Goal: Navigation & Orientation: Find specific page/section

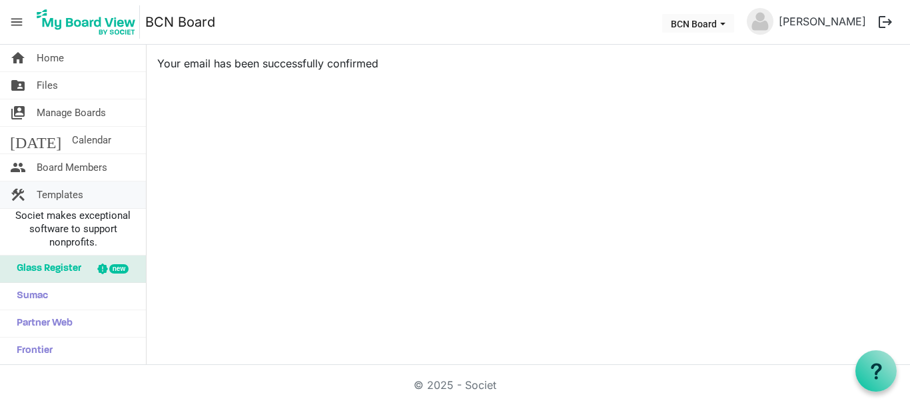
click at [69, 191] on span "Templates" at bounding box center [60, 194] width 47 height 27
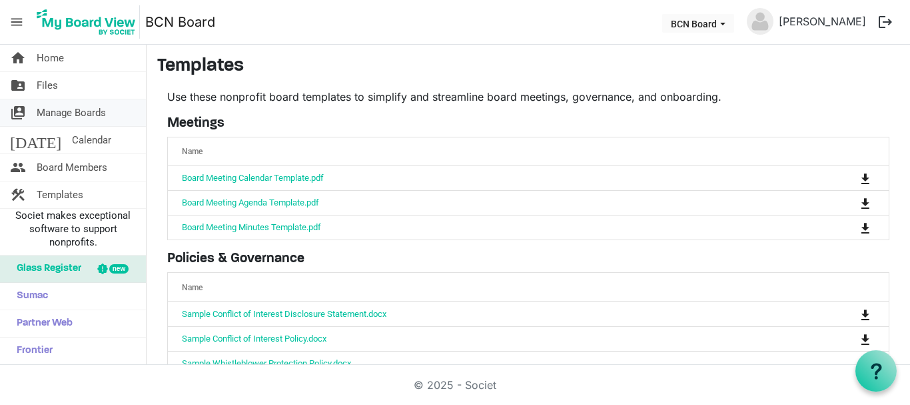
click at [51, 111] on span "Manage Boards" at bounding box center [71, 112] width 69 height 27
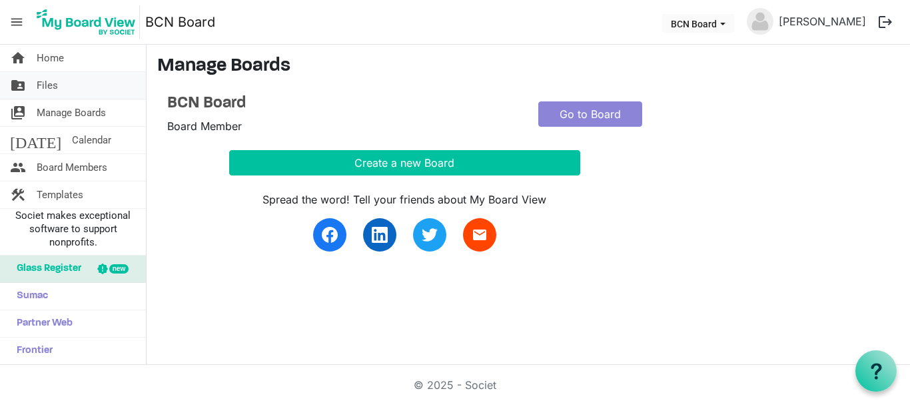
click at [49, 85] on span "Files" at bounding box center [47, 85] width 21 height 27
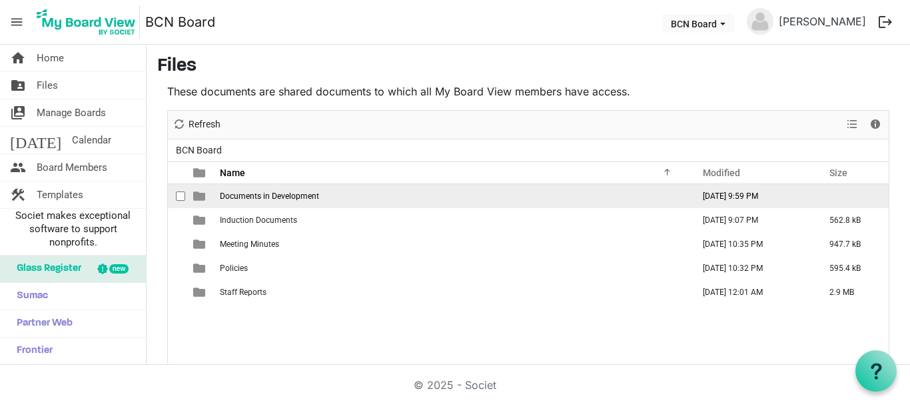
click at [182, 193] on span "checkbox" at bounding box center [180, 195] width 9 height 9
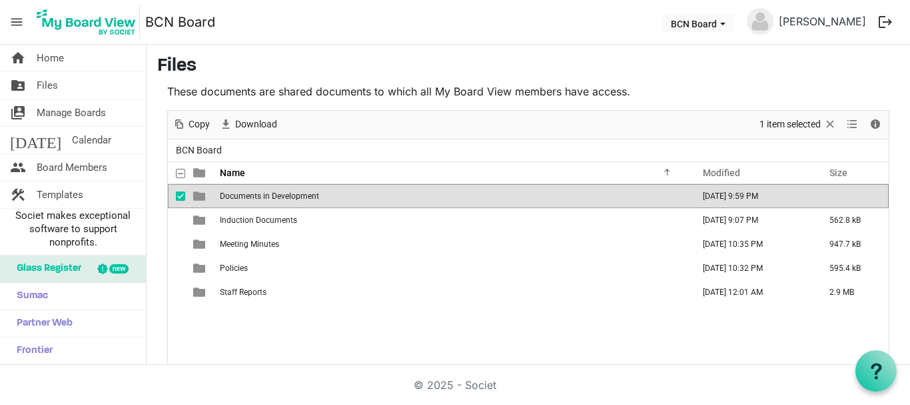
click at [179, 196] on span "checkbox" at bounding box center [180, 195] width 9 height 9
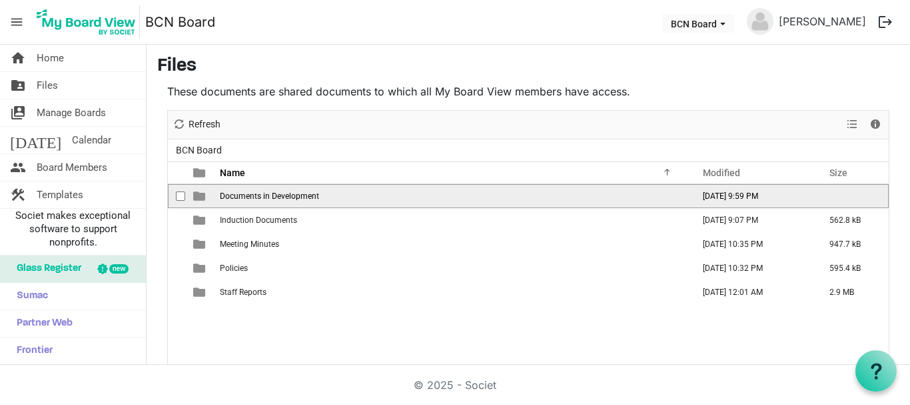
click at [179, 196] on span "checkbox" at bounding box center [180, 195] width 9 height 9
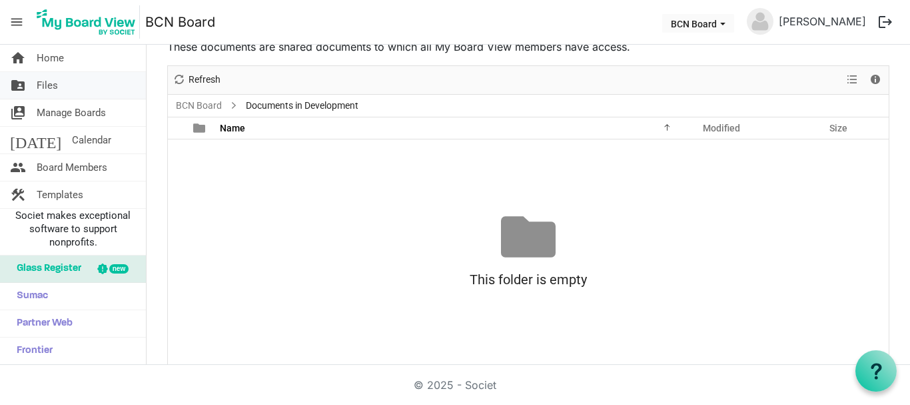
click at [45, 81] on span "Files" at bounding box center [47, 85] width 21 height 27
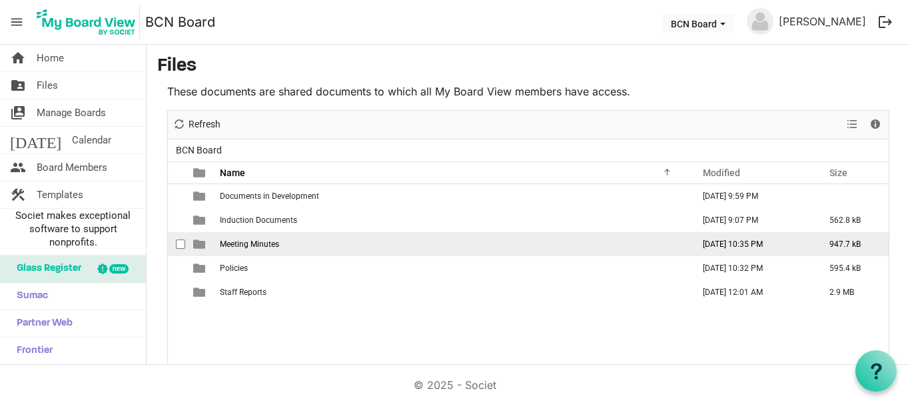
click at [181, 246] on span "checkbox" at bounding box center [180, 243] width 9 height 9
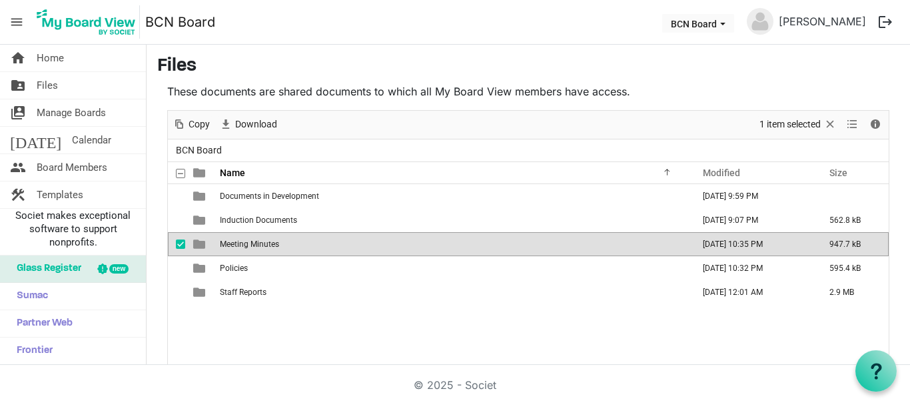
click at [181, 246] on span "checkbox" at bounding box center [180, 243] width 9 height 9
